Goal: Task Accomplishment & Management: Use online tool/utility

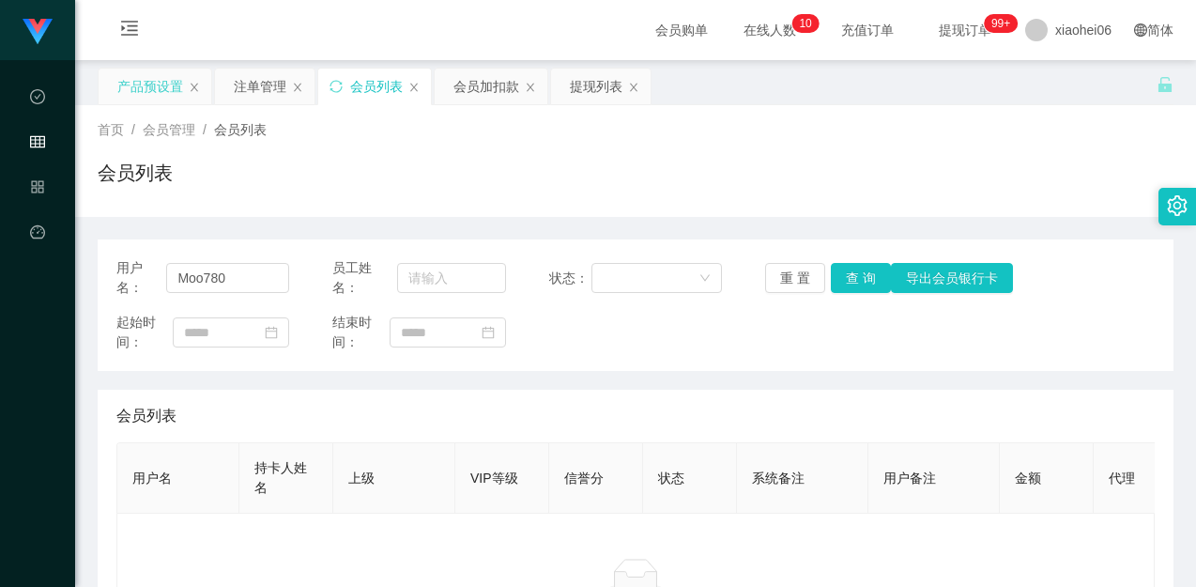
click at [159, 90] on div "产品预设置" at bounding box center [150, 87] width 66 height 36
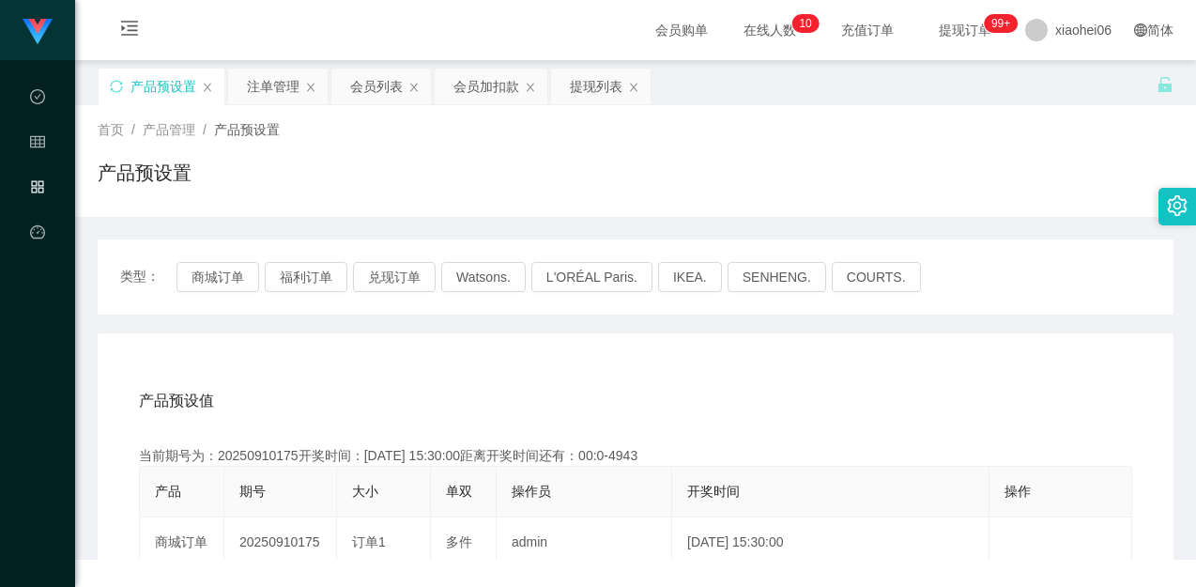
click at [123, 88] on div "产品预设置" at bounding box center [162, 87] width 126 height 36
click at [114, 87] on icon "图标: sync" at bounding box center [116, 86] width 13 height 13
click at [753, 190] on div "产品预设置" at bounding box center [635, 180] width 1075 height 43
click at [706, 382] on div "产品预设值 添加期号" at bounding box center [635, 400] width 993 height 53
click at [812, 189] on div "产品预设置" at bounding box center [635, 180] width 1075 height 43
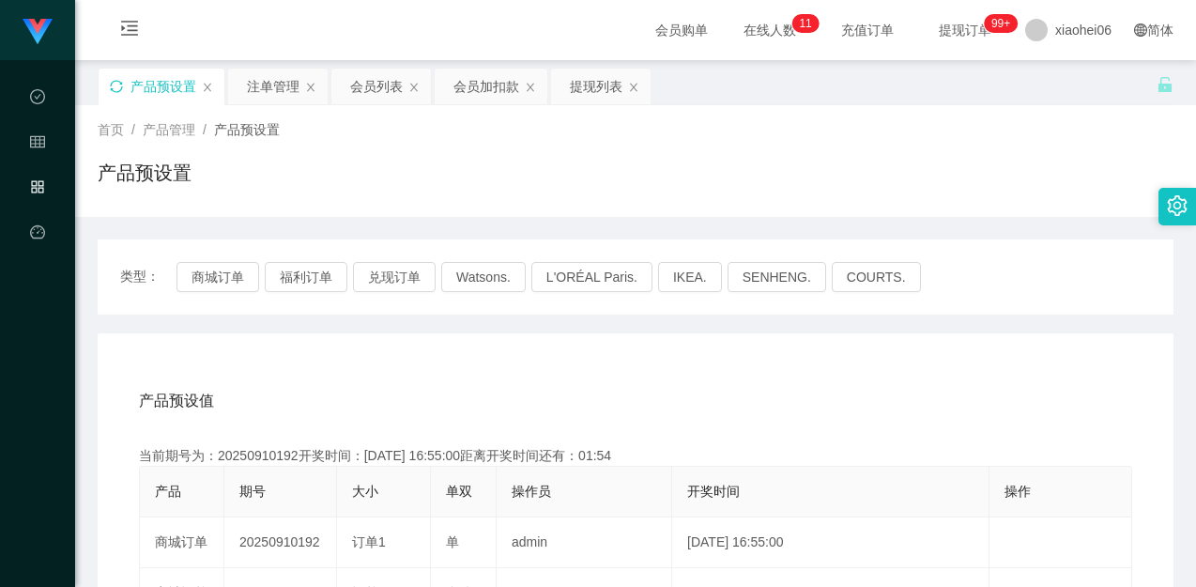
click at [683, 379] on div "产品预设值 添加期号" at bounding box center [635, 400] width 993 height 53
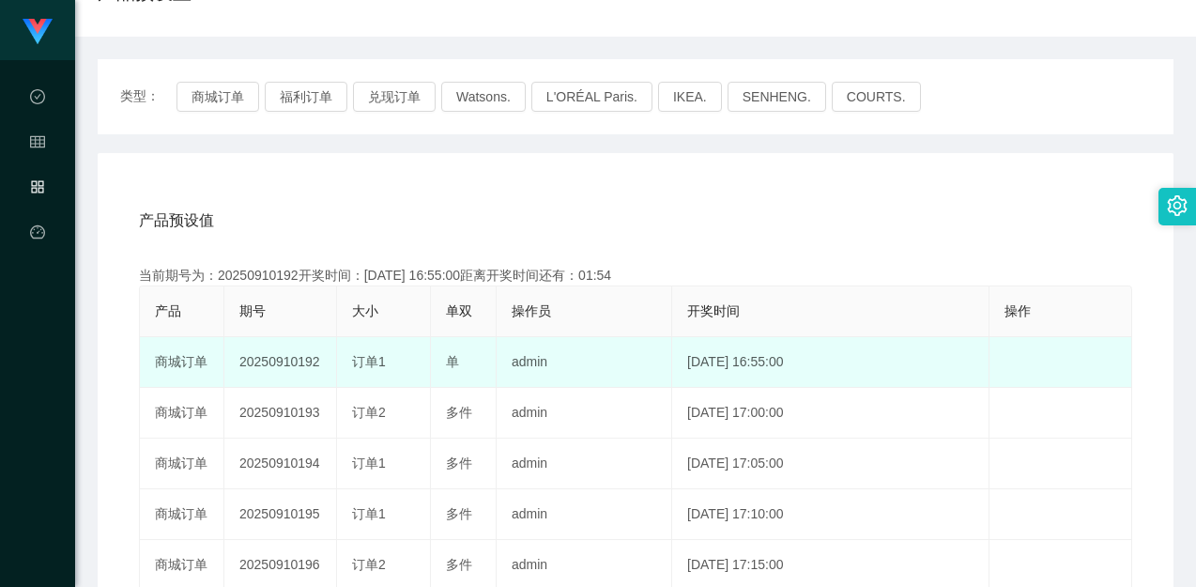
scroll to position [188, 0]
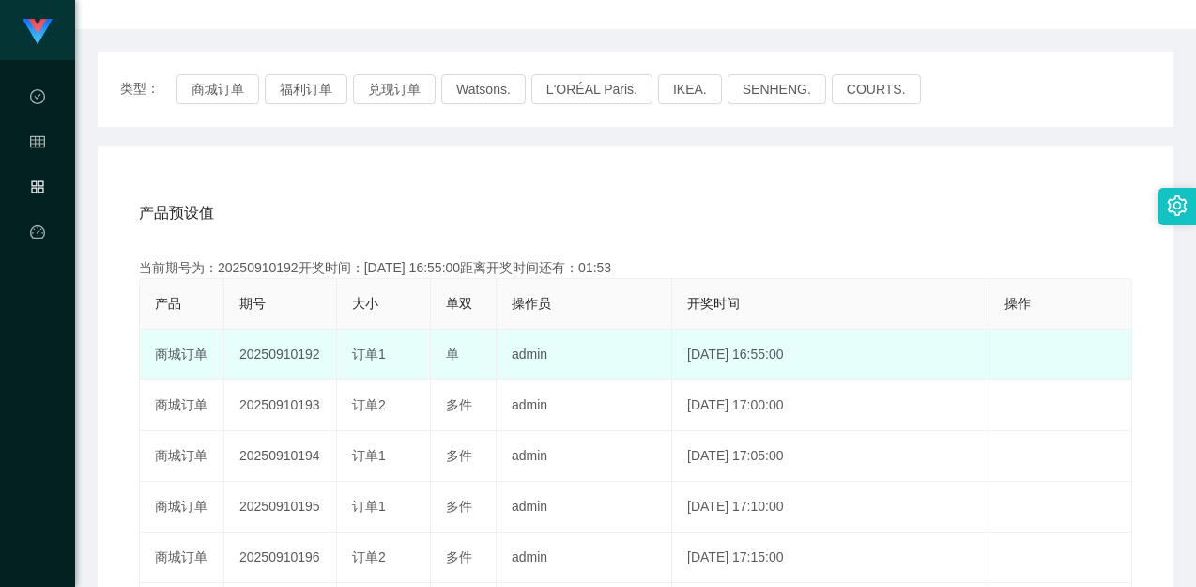
click at [308, 334] on td "20250910192" at bounding box center [280, 354] width 113 height 51
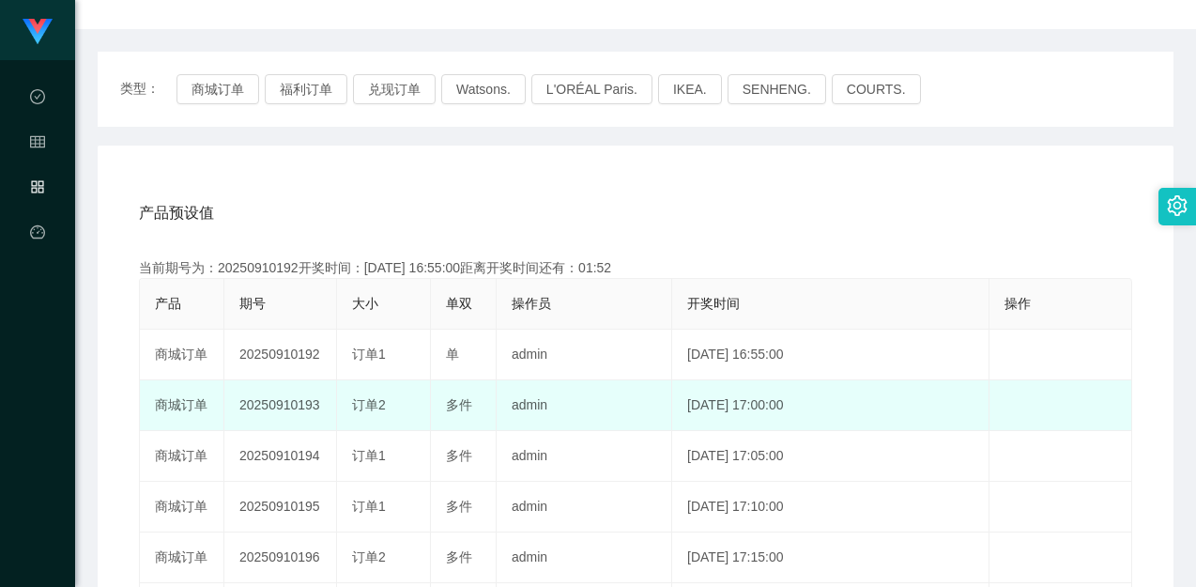
click at [293, 401] on td "20250910193" at bounding box center [280, 405] width 113 height 51
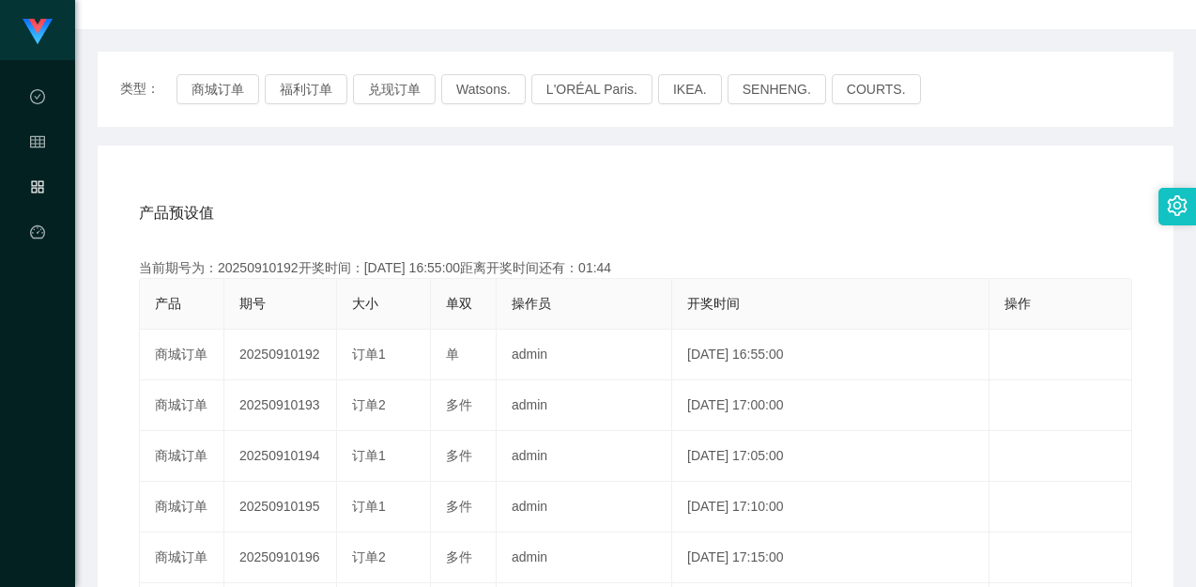
click at [847, 231] on div "产品预设值 添加期号" at bounding box center [635, 213] width 993 height 53
click at [821, 234] on div "产品预设值 添加期号" at bounding box center [635, 213] width 993 height 53
click at [745, 238] on div "产品预设值 添加期号 当前期号为：20250910192开奖时间：[DATE] 16:55:00距离开奖时间还有：00:09 产品 期号 大小 单双 操作员 …" at bounding box center [635, 541] width 1030 height 709
click at [776, 205] on div "产品预设值 添加期号" at bounding box center [635, 213] width 993 height 53
drag, startPoint x: 637, startPoint y: 267, endPoint x: 602, endPoint y: 264, distance: 34.8
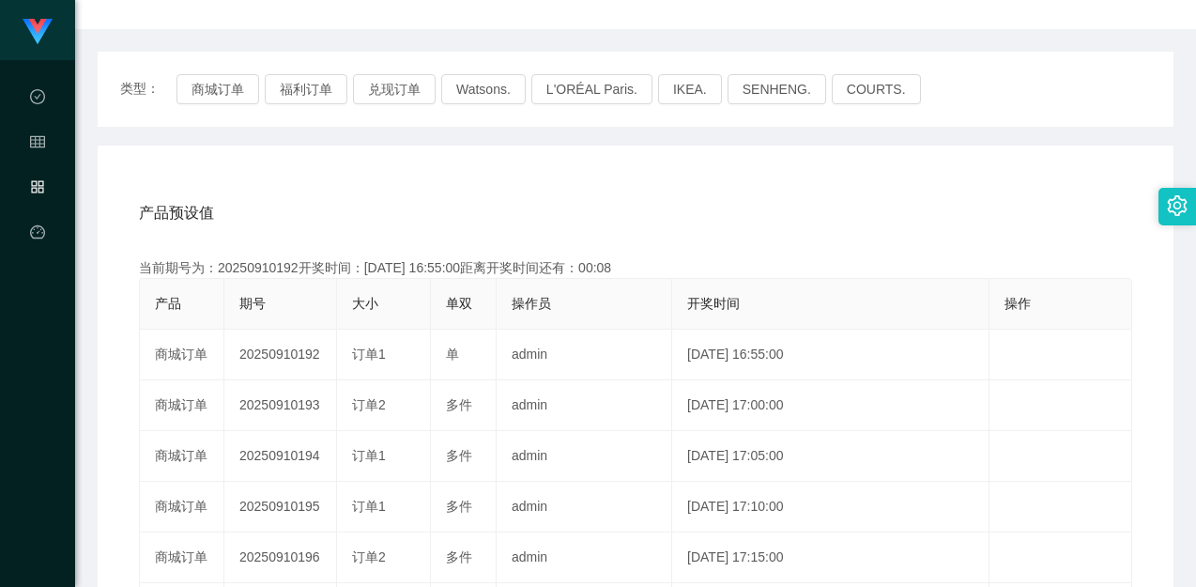
click at [602, 264] on div "当前期号为：20250910192开奖时间：[DATE] 16:55:00距离开奖时间还有：00:08" at bounding box center [635, 268] width 993 height 20
click at [681, 266] on div "当前期号为：20250910192开奖时间：[DATE] 16:55:00距离开奖时间还有：00:07" at bounding box center [635, 268] width 993 height 20
drag, startPoint x: 751, startPoint y: 248, endPoint x: 739, endPoint y: 245, distance: 11.6
click at [744, 247] on div "产品预设值 添加期号 当前期号为：20250910192开奖时间：[DATE] 16:55:00距离开奖时间还有：00:03 产品 期号 大小 单双 操作员 …" at bounding box center [635, 541] width 1030 height 709
click at [915, 199] on div "产品预设值 添加期号" at bounding box center [635, 213] width 993 height 53
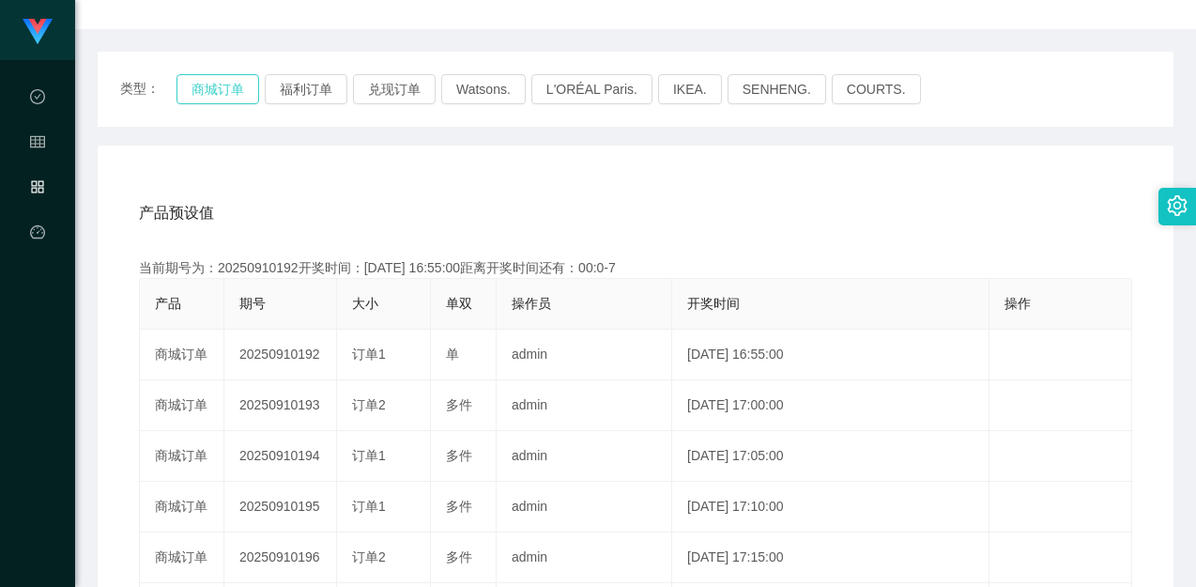
click at [224, 94] on button "商城订单" at bounding box center [217, 89] width 83 height 30
drag, startPoint x: 763, startPoint y: 187, endPoint x: 782, endPoint y: 190, distance: 19.0
click at [763, 188] on div "产品预设值 添加期号 当前期号为：20250910192开奖时间：[DATE] 16:55:00距离开奖时间还有：00:0-8 产品 期号 大小 单双 操作员…" at bounding box center [635, 531] width 1075 height 773
drag, startPoint x: 736, startPoint y: 227, endPoint x: 666, endPoint y: 217, distance: 70.2
click at [736, 227] on div "产品预设值 添加期号" at bounding box center [635, 213] width 993 height 53
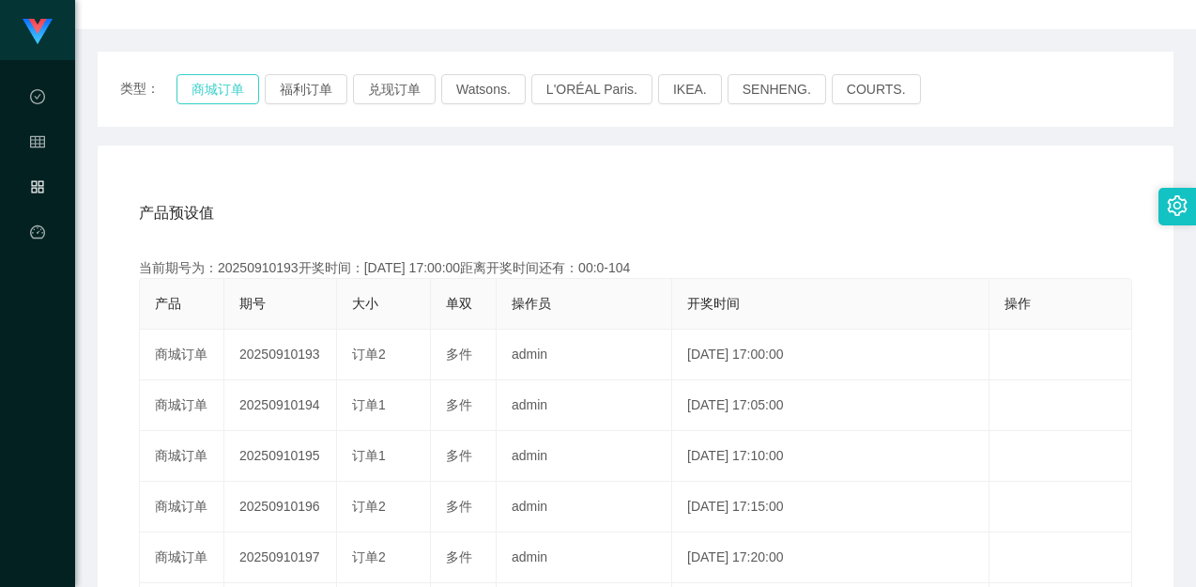
click at [236, 91] on button "商城订单" at bounding box center [217, 89] width 83 height 30
click at [560, 205] on div "产品预设值 添加期号" at bounding box center [635, 213] width 993 height 53
click at [817, 146] on div "产品预设值 添加期号 当前期号为：20250910194开奖时间：[DATE] 17:05:00距离开奖时间还有：00:0-116 产品 期号 大小 单双 操…" at bounding box center [635, 531] width 1075 height 773
